Goal: Contribute content

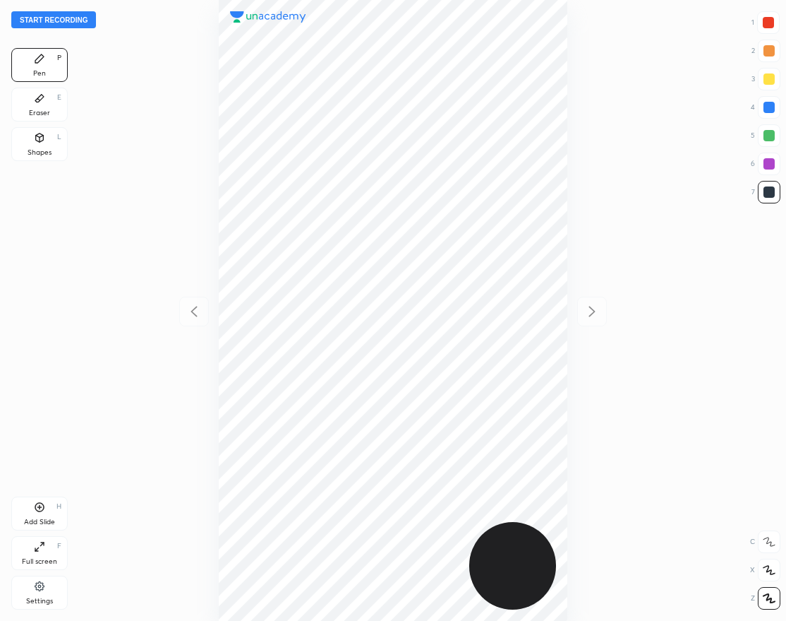
scroll to position [621, 561]
click at [78, 18] on button "Start recording" at bounding box center [53, 19] width 85 height 17
click at [54, 506] on div "Add Slide H" at bounding box center [39, 513] width 56 height 34
click at [42, 512] on icon at bounding box center [39, 506] width 11 height 11
click at [44, 512] on icon at bounding box center [39, 506] width 11 height 11
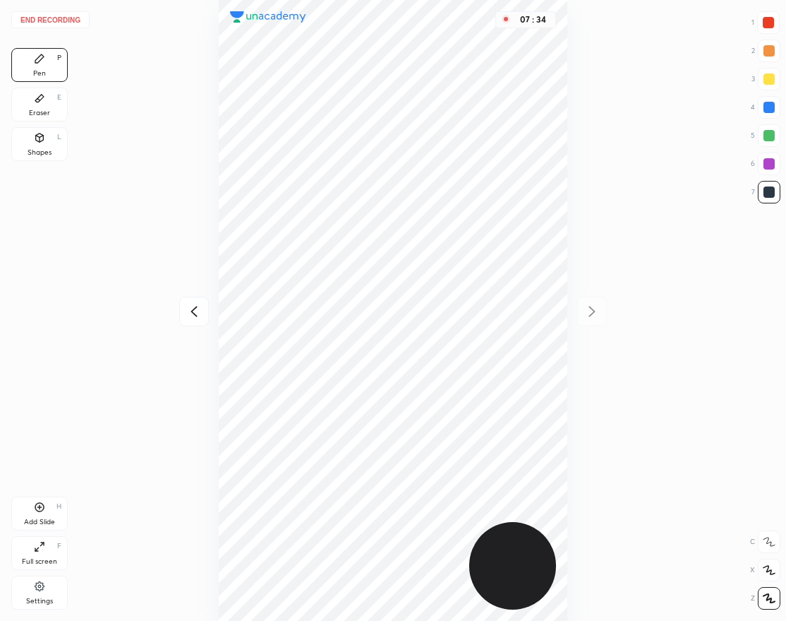
click at [193, 307] on icon at bounding box center [194, 311] width 17 height 17
click at [587, 311] on icon at bounding box center [592, 311] width 17 height 17
click at [46, 502] on div "Add Slide H" at bounding box center [39, 513] width 56 height 34
click at [25, 515] on div "Add Slide H" at bounding box center [39, 513] width 56 height 34
click at [52, 505] on div "Add Slide H" at bounding box center [39, 513] width 56 height 34
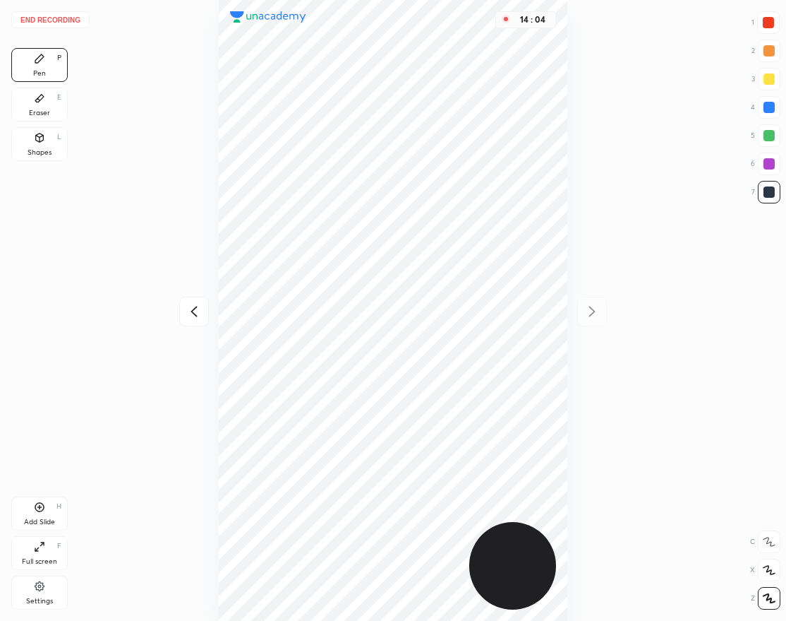
click at [40, 509] on icon at bounding box center [39, 506] width 11 height 11
click at [193, 306] on icon at bounding box center [194, 311] width 17 height 17
click at [56, 18] on button "End recording" at bounding box center [50, 19] width 78 height 17
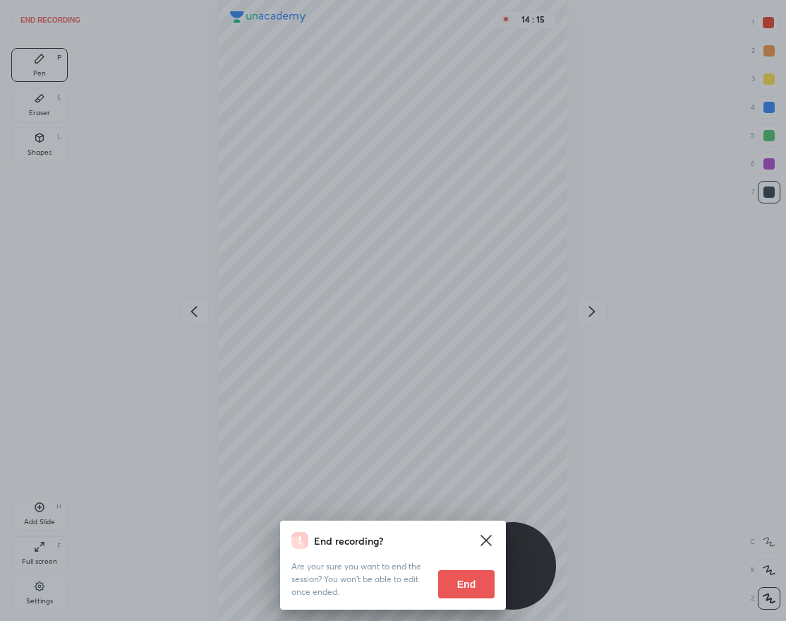
click at [471, 580] on button "End" at bounding box center [466, 584] width 56 height 28
